Goal: Navigation & Orientation: Find specific page/section

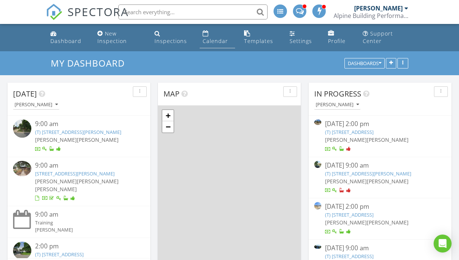
click at [211, 38] on div "Calendar" at bounding box center [215, 40] width 25 height 7
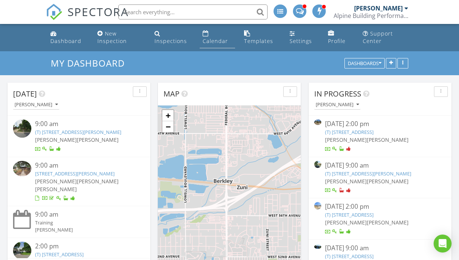
click at [209, 41] on div "Calendar" at bounding box center [215, 40] width 25 height 7
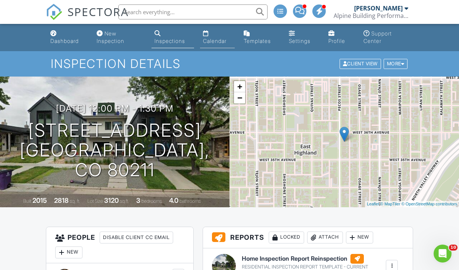
click at [212, 39] on div "Calendar" at bounding box center [215, 41] width 24 height 6
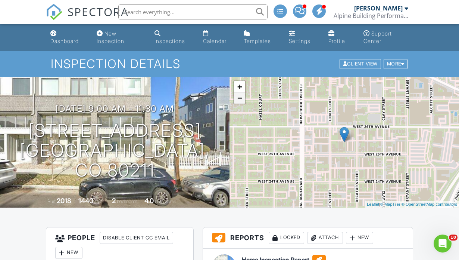
click at [239, 99] on link "−" at bounding box center [239, 97] width 11 height 11
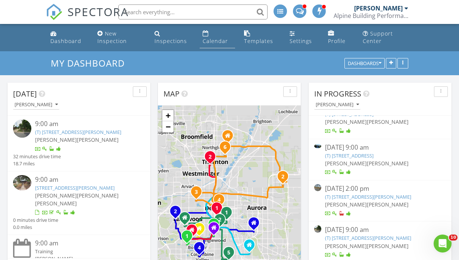
click at [211, 39] on div "Calendar" at bounding box center [215, 40] width 25 height 7
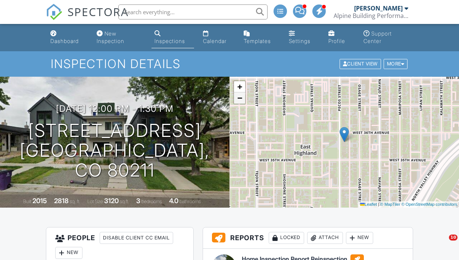
click at [242, 99] on span "−" at bounding box center [240, 97] width 5 height 9
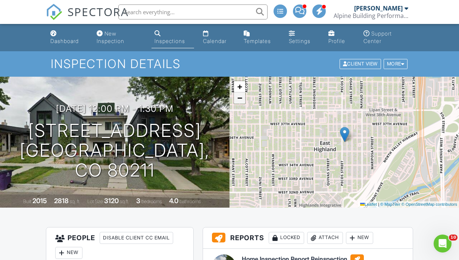
click at [238, 96] on span "−" at bounding box center [240, 97] width 5 height 9
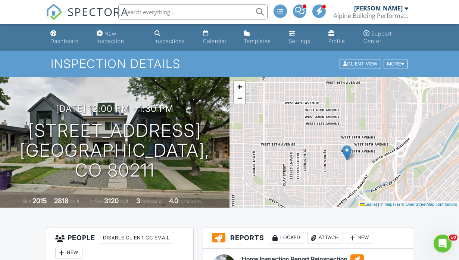
drag, startPoint x: 294, startPoint y: 128, endPoint x: 296, endPoint y: 146, distance: 18.5
click at [296, 146] on div "+ − Leaflet | © MapTiler © OpenStreetMap contributors" at bounding box center [345, 142] width 230 height 131
